Goal: Find specific page/section: Find specific page/section

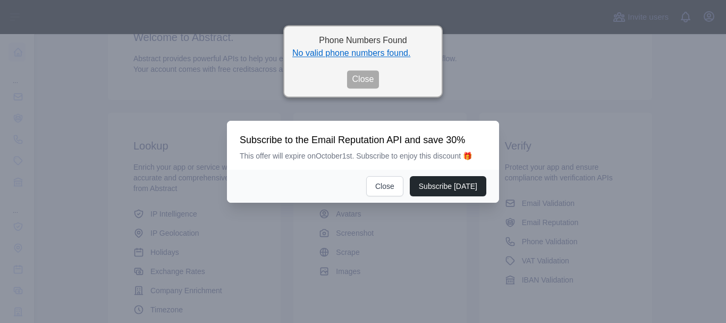
scroll to position [106, 0]
click at [388, 192] on button "Close" at bounding box center [384, 186] width 37 height 20
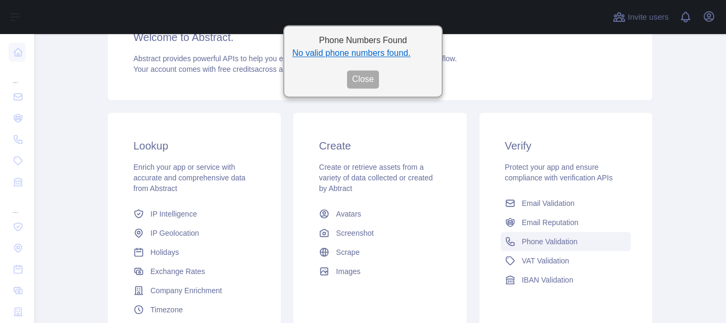
click at [534, 239] on span "Phone Validation" at bounding box center [550, 241] width 56 height 11
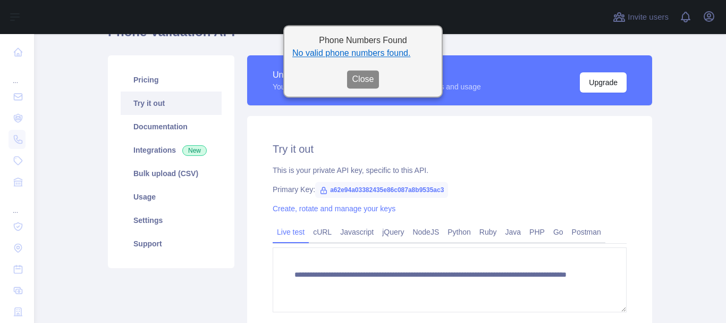
click at [365, 76] on button "Close" at bounding box center [363, 79] width 32 height 18
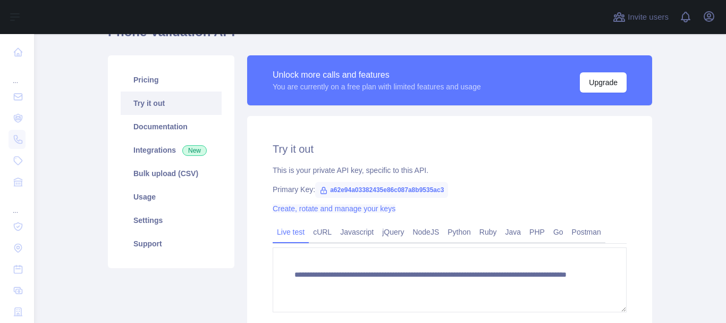
scroll to position [94, 0]
